Goal: Use online tool/utility

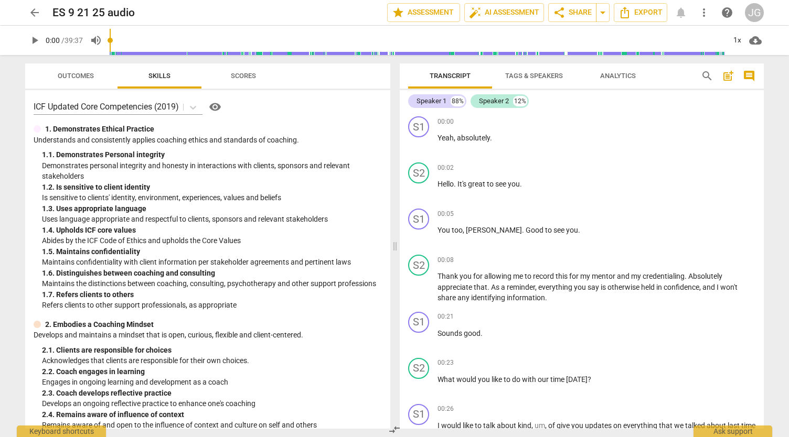
scroll to position [426, 0]
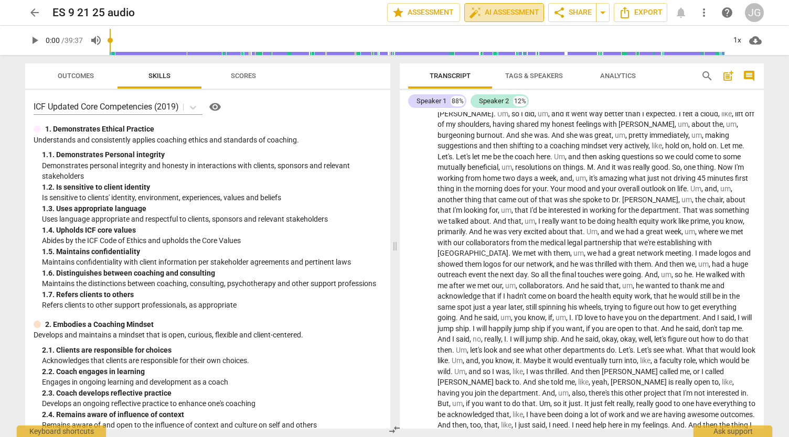
click at [501, 15] on span "auto_fix_high AI Assessment" at bounding box center [504, 12] width 70 height 13
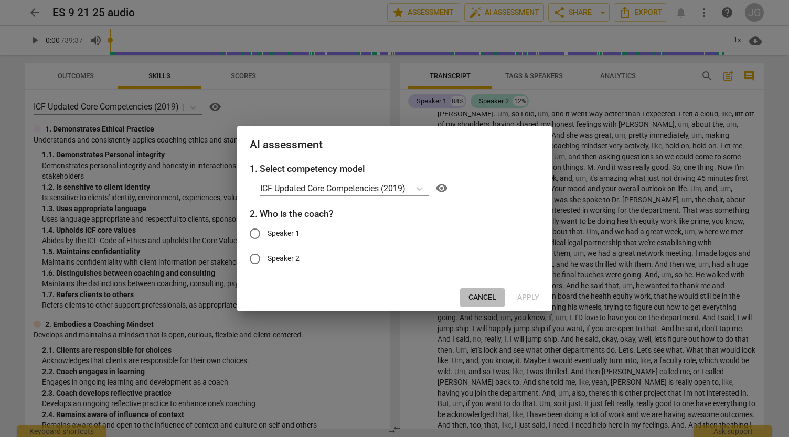
click at [490, 297] on span "Cancel" at bounding box center [482, 298] width 28 height 10
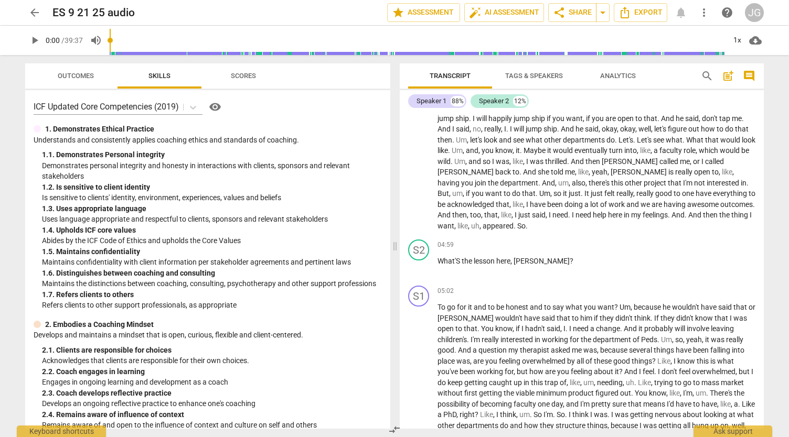
scroll to position [637, 0]
click at [501, 12] on span "auto_fix_high AI Assessment" at bounding box center [504, 12] width 70 height 13
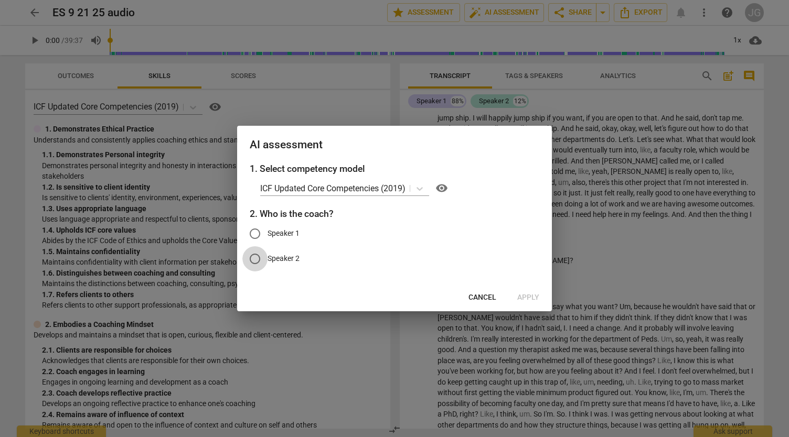
click at [258, 259] on input "Speaker 2" at bounding box center [254, 258] width 25 height 25
radio input "true"
click at [532, 296] on span "Apply" at bounding box center [528, 298] width 22 height 10
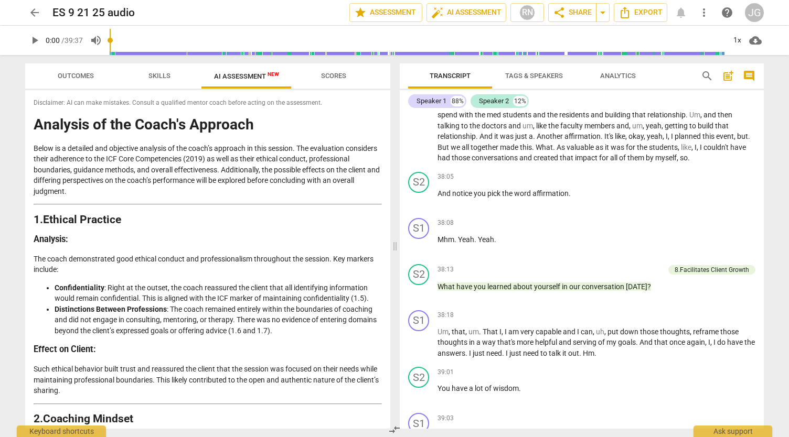
scroll to position [6535, 0]
click at [619, 73] on span "Analytics" at bounding box center [618, 76] width 36 height 8
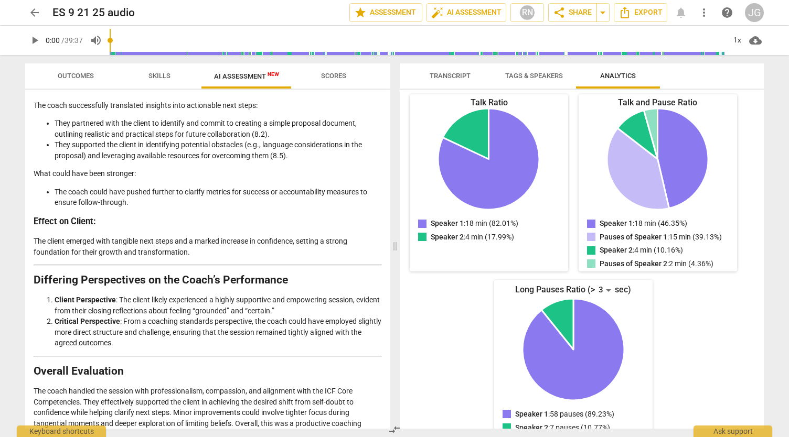
scroll to position [1790, 0]
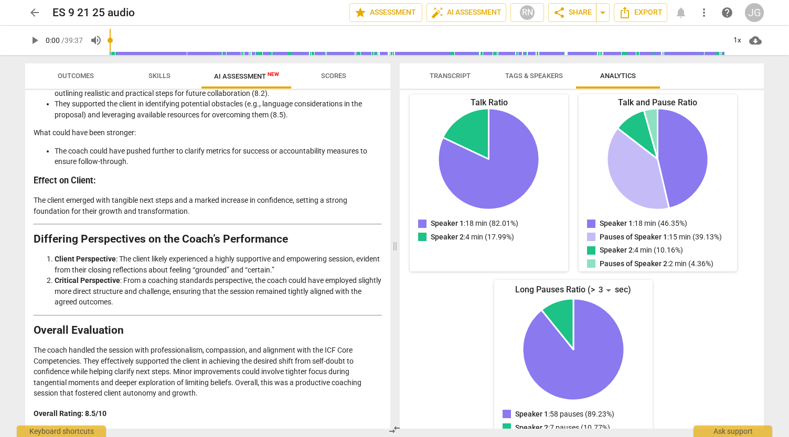
click at [333, 75] on span "Scores" at bounding box center [333, 76] width 25 height 8
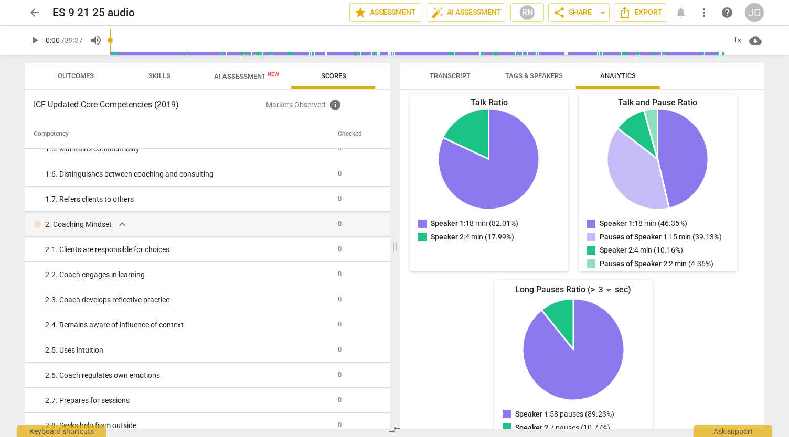
scroll to position [0, 0]
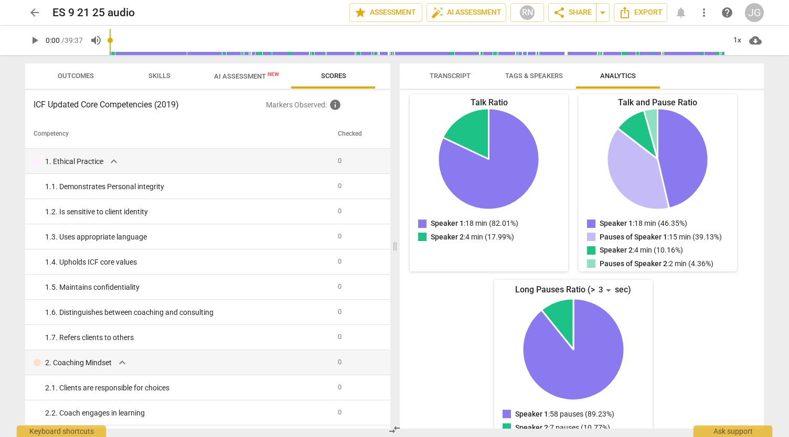
click at [158, 78] on span "Skills" at bounding box center [159, 76] width 22 height 8
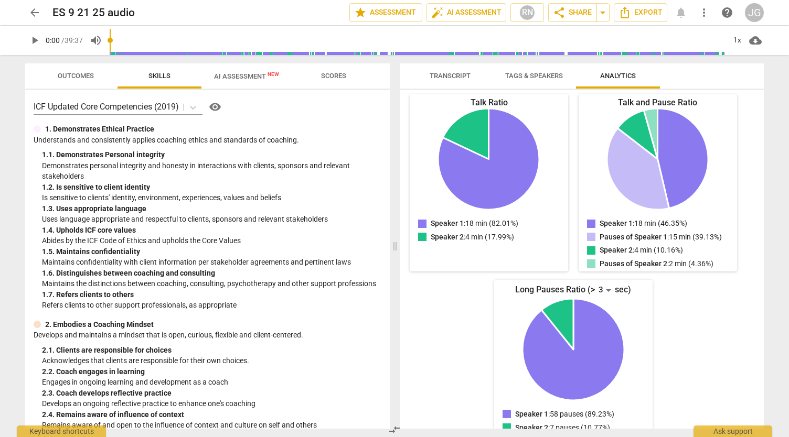
click at [88, 78] on span "Outcomes" at bounding box center [76, 76] width 36 height 8
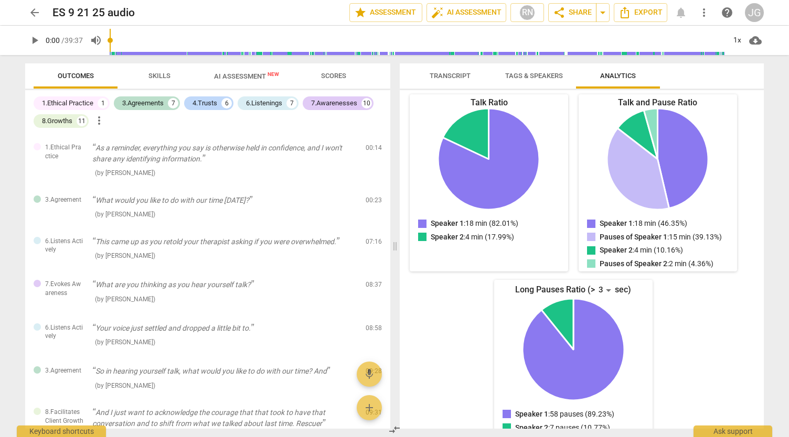
click at [163, 74] on span "Skills" at bounding box center [159, 76] width 22 height 8
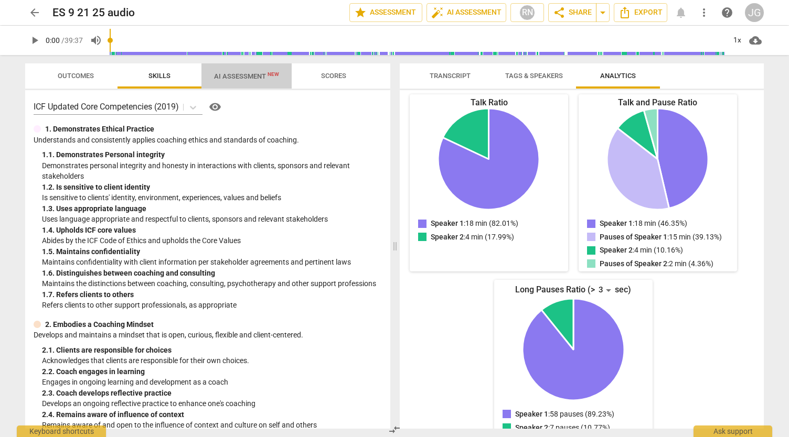
click at [228, 78] on span "AI Assessment New" at bounding box center [246, 76] width 65 height 8
